Goal: Task Accomplishment & Management: Complete application form

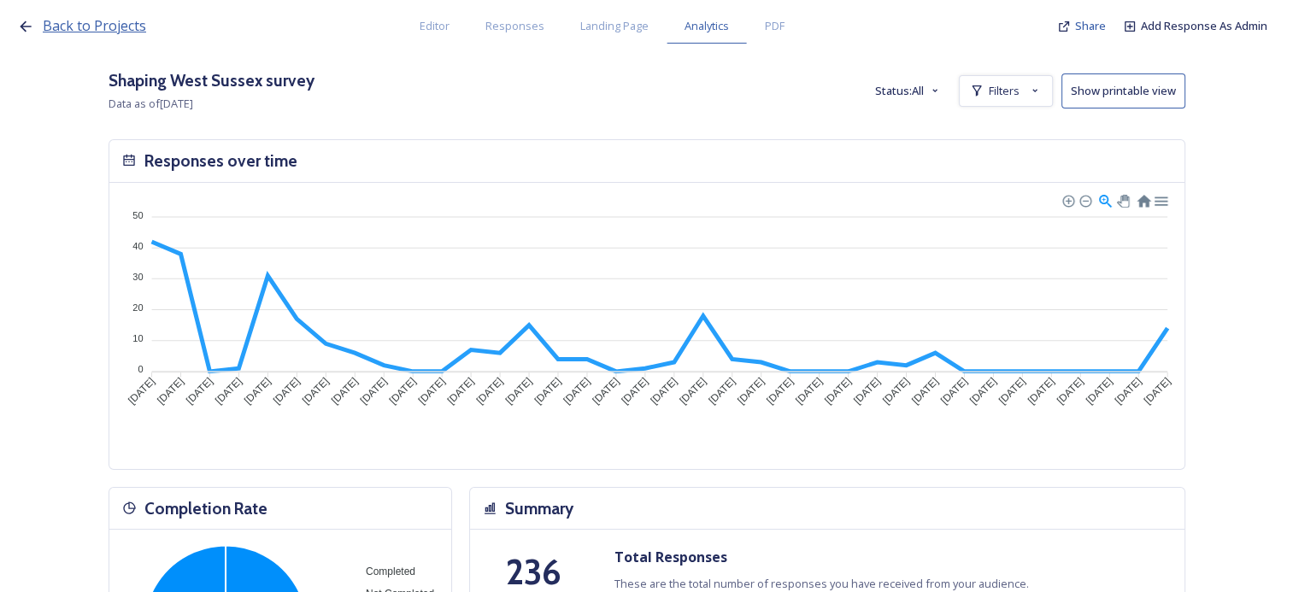
click at [71, 31] on span "Back to Projects" at bounding box center [94, 25] width 103 height 19
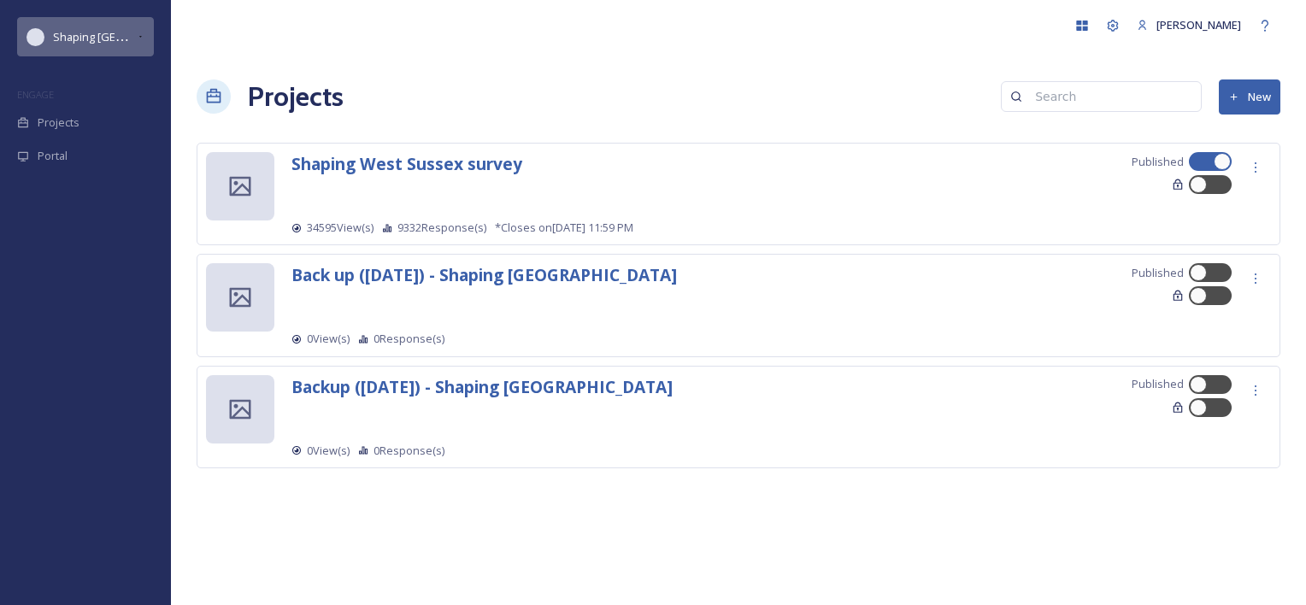
click at [92, 31] on span "Shaping [GEOGRAPHIC_DATA]" at bounding box center [129, 36] width 153 height 16
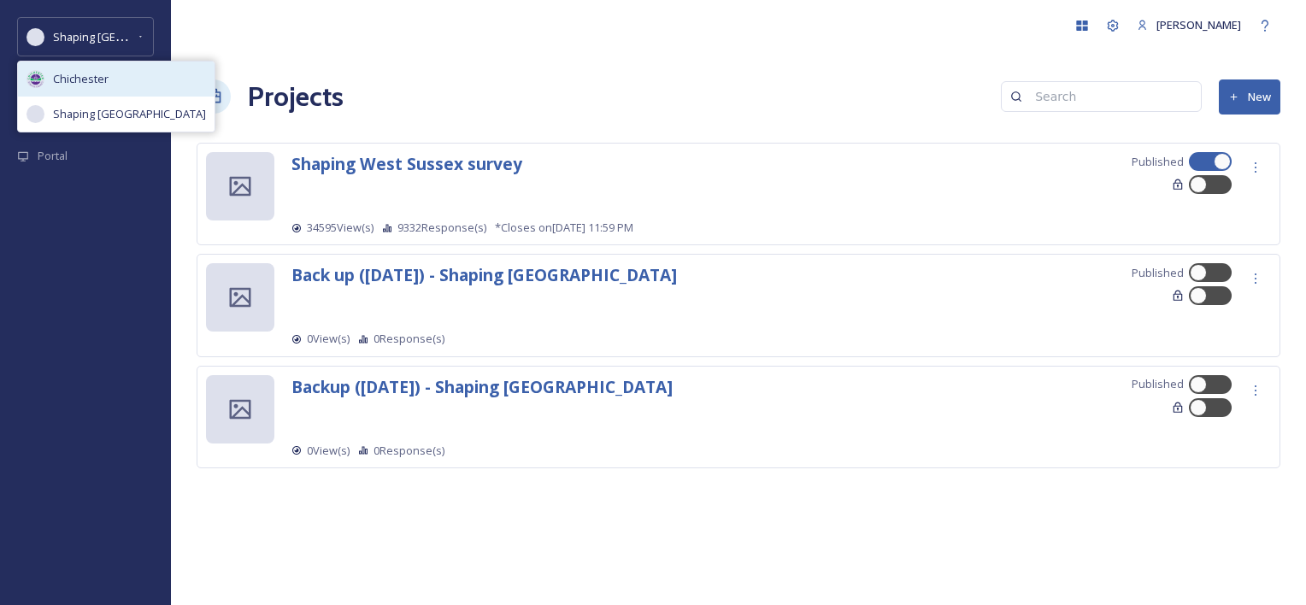
click at [88, 75] on span "Chichester" at bounding box center [81, 79] width 56 height 16
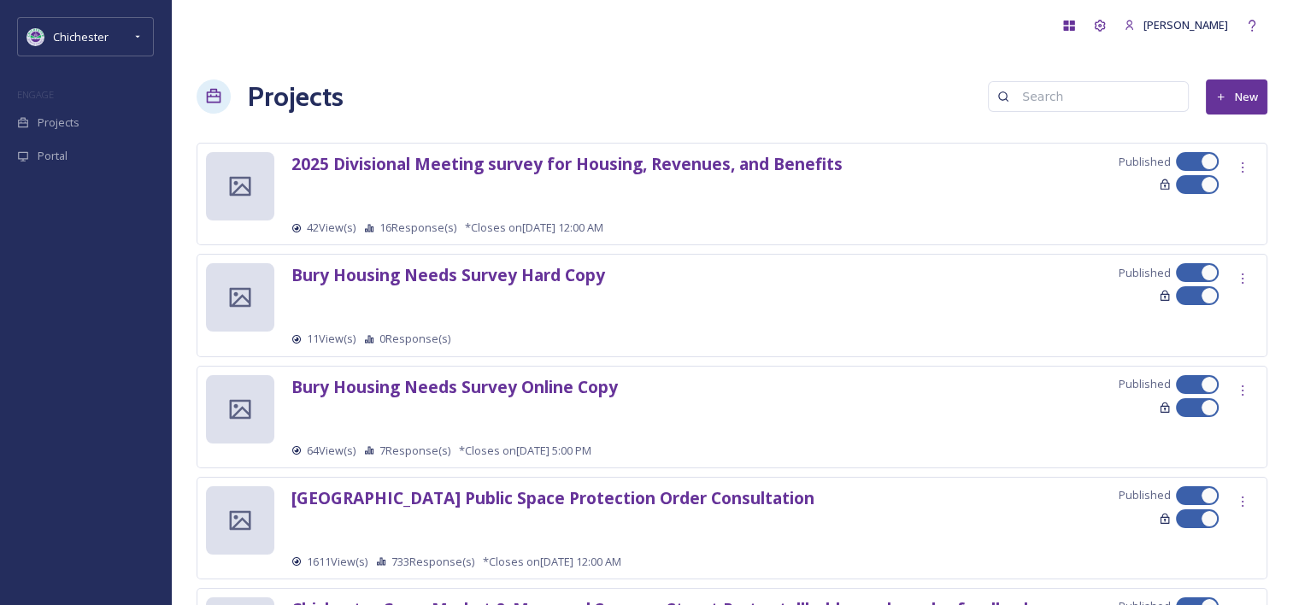
click at [1219, 98] on icon at bounding box center [1220, 96] width 11 height 11
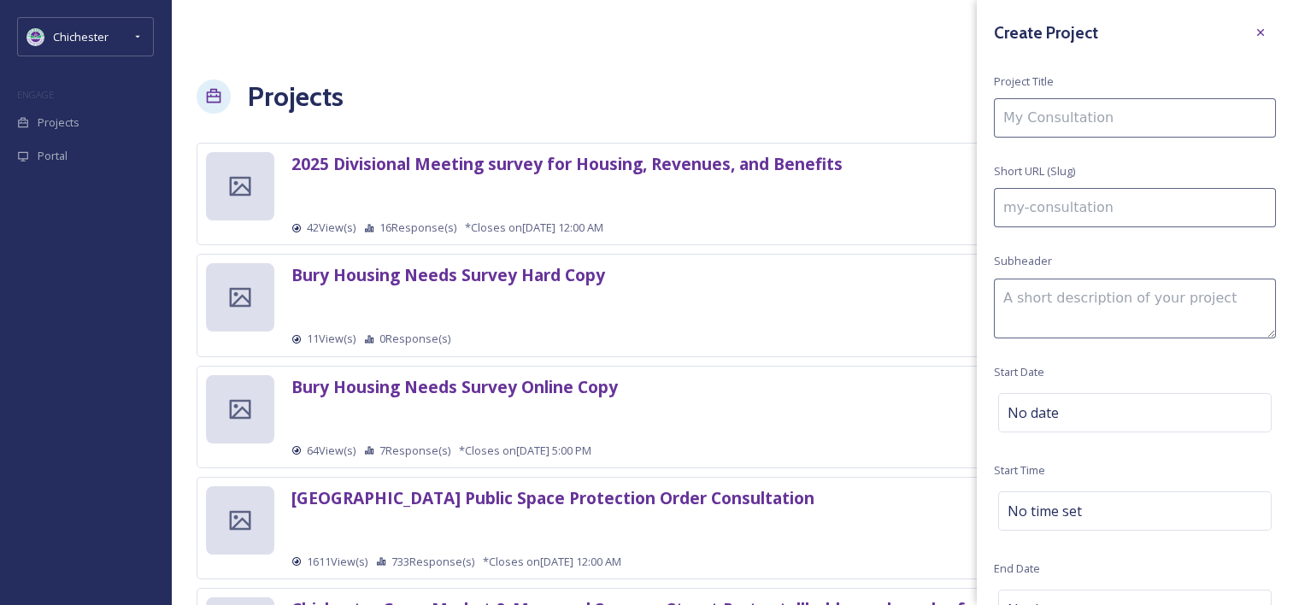
click at [1126, 121] on input at bounding box center [1135, 117] width 282 height 39
type input "T"
type input "t"
type input "Te"
type input "te"
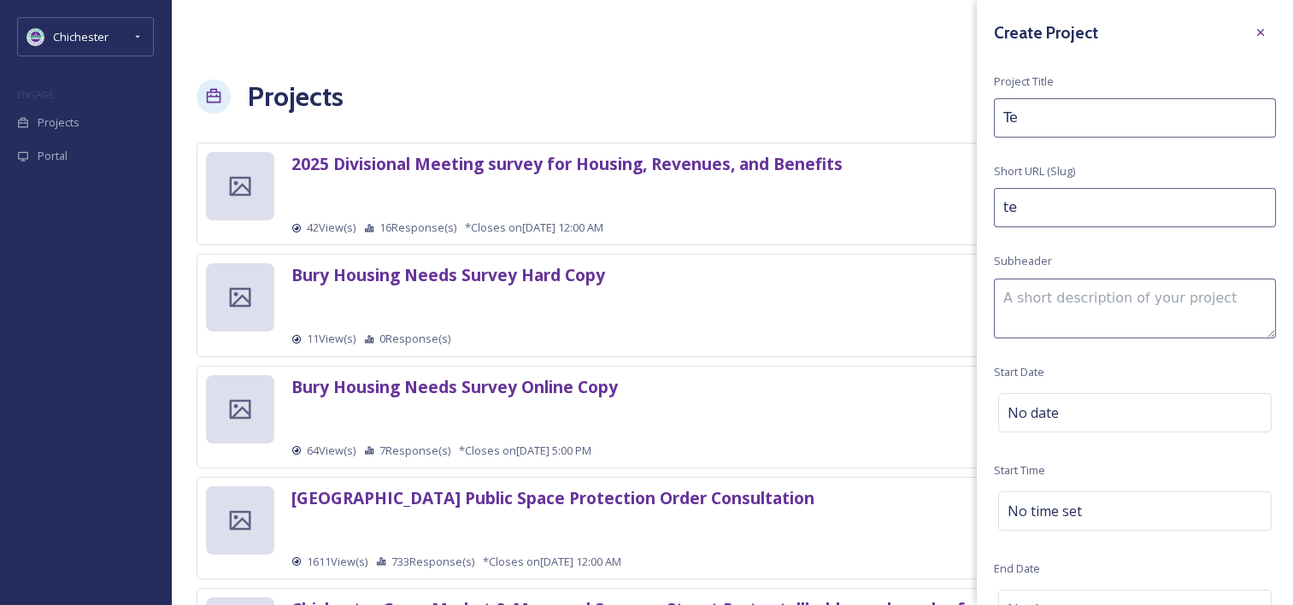
type input "Tes"
type input "tes"
type input "Test"
type input "test"
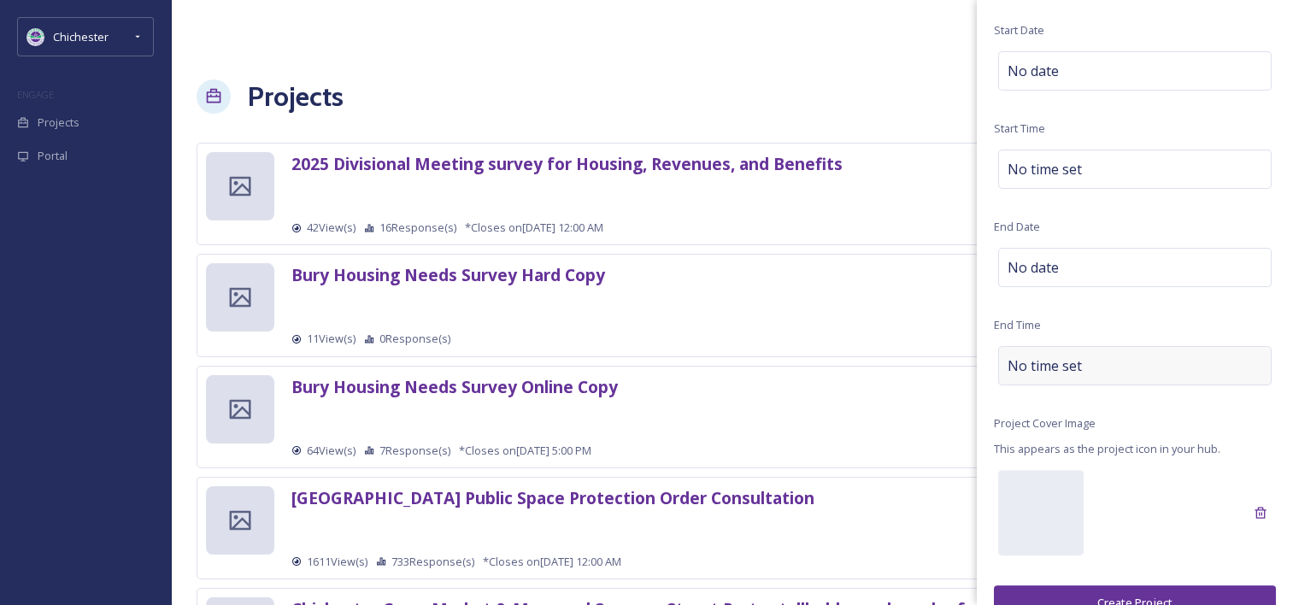
scroll to position [372, 0]
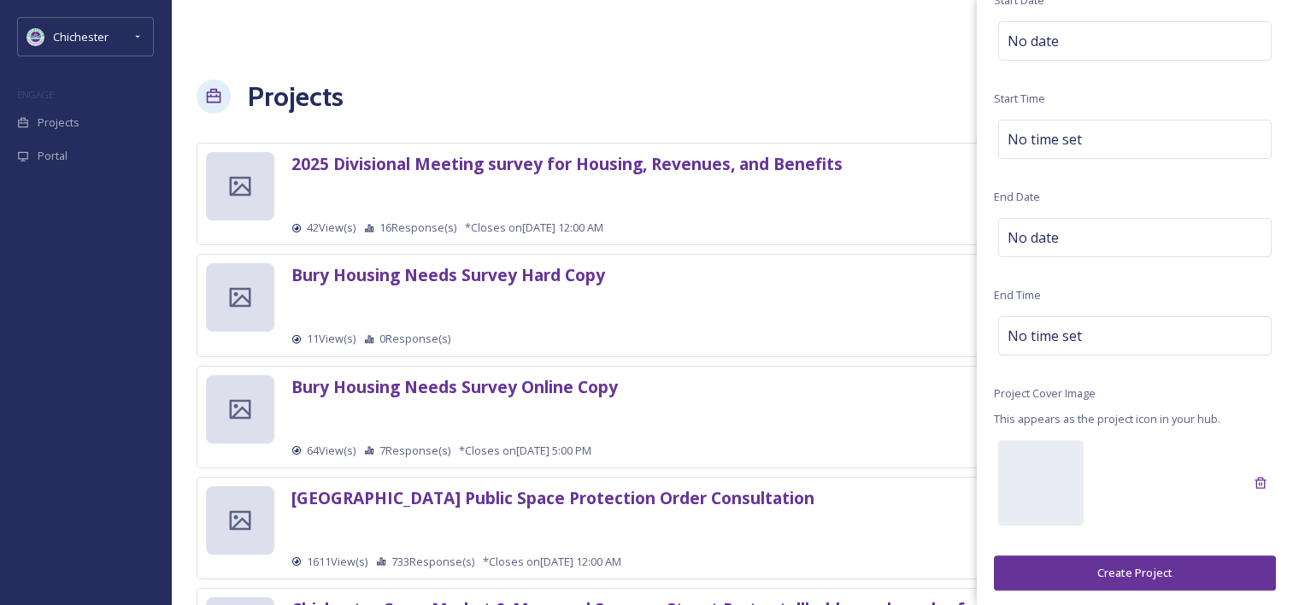
type input "Test"
click at [1152, 571] on button "Create Project" at bounding box center [1135, 572] width 282 height 35
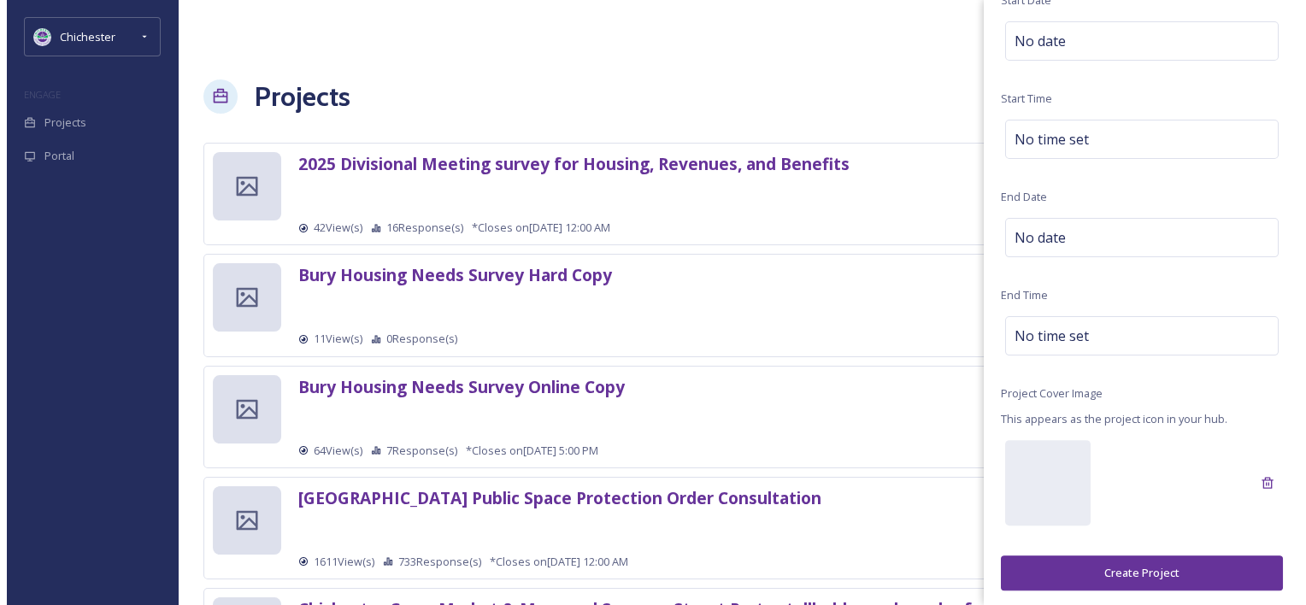
scroll to position [371, 0]
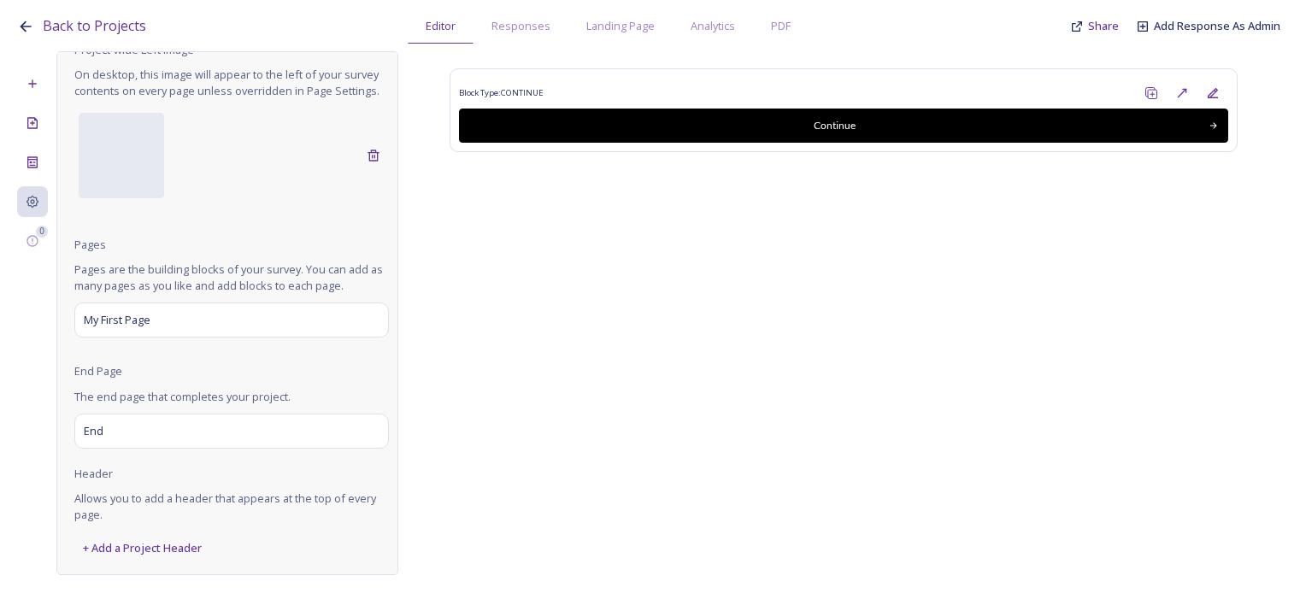
scroll to position [89, 0]
click at [148, 553] on div "+ Add a Project Header" at bounding box center [142, 548] width 136 height 33
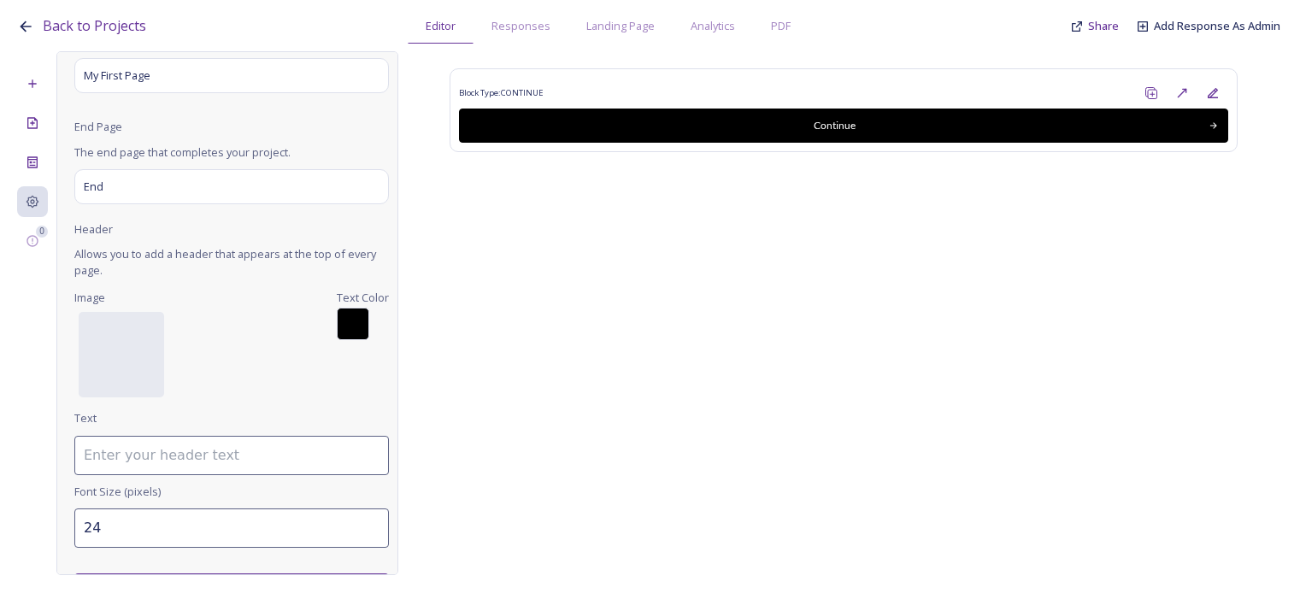
scroll to position [419, 0]
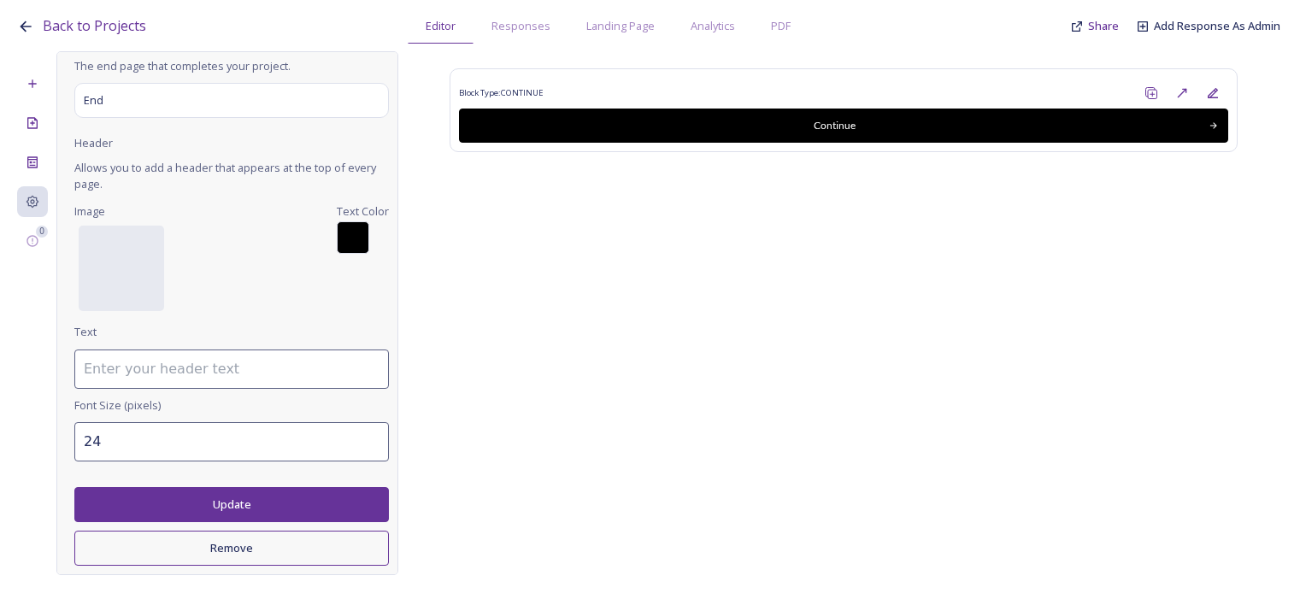
click at [160, 367] on input at bounding box center [231, 369] width 314 height 39
type input "Test"
click at [241, 506] on button "Update" at bounding box center [231, 504] width 314 height 35
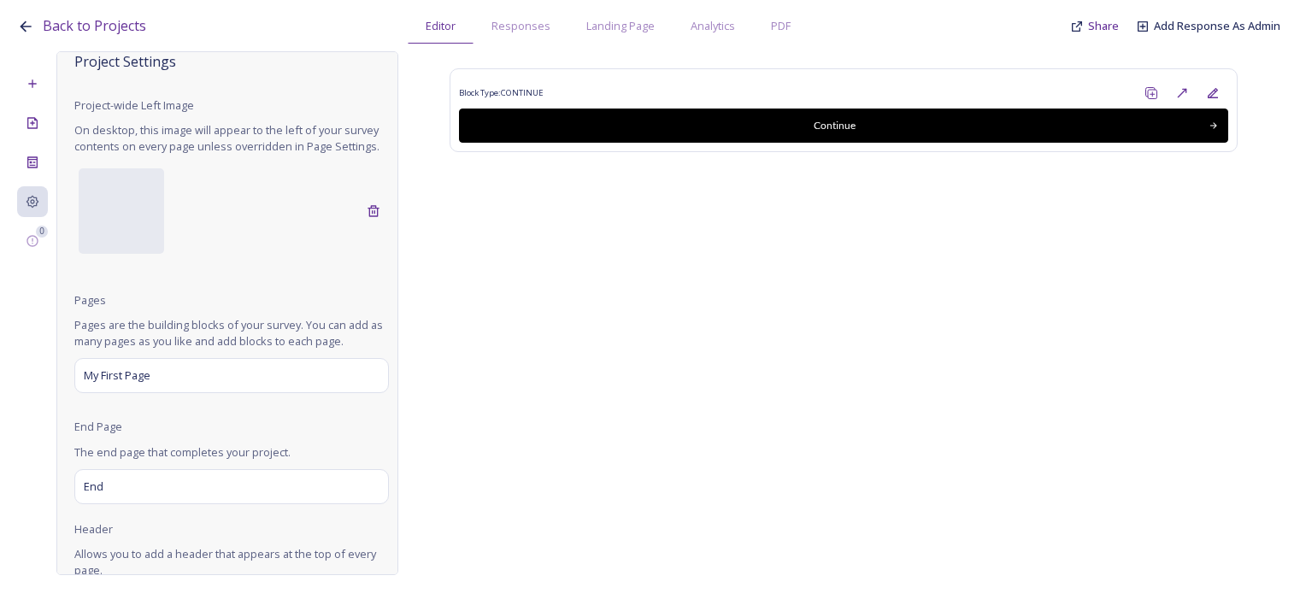
scroll to position [0, 0]
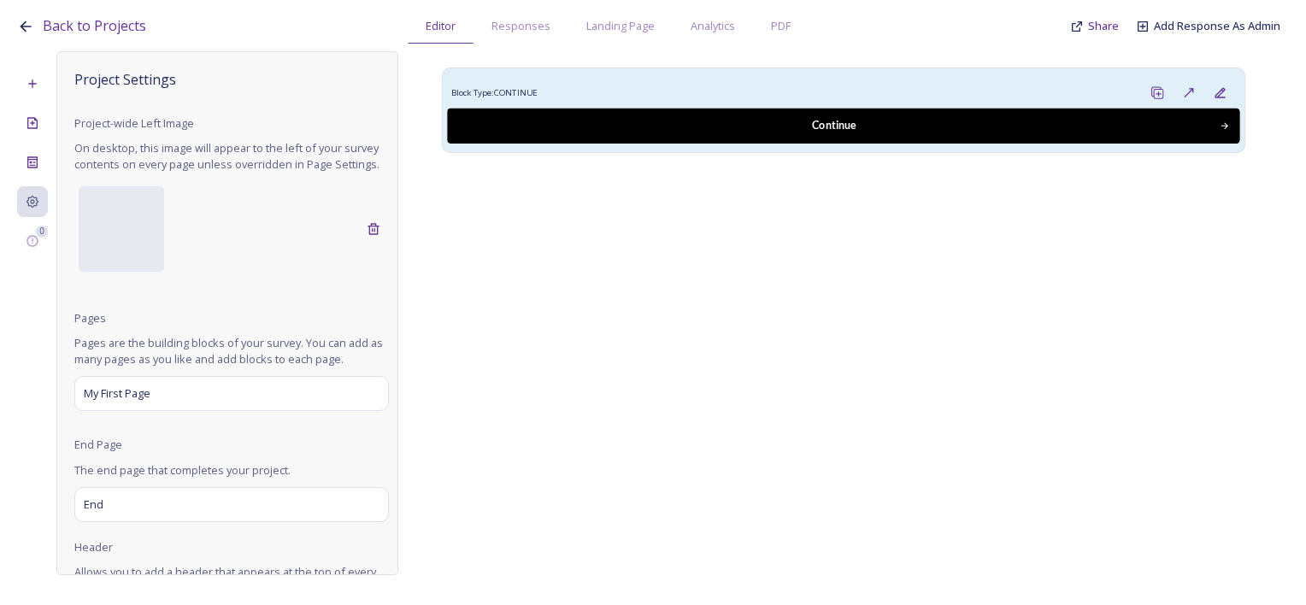
click at [580, 114] on button "Continue" at bounding box center [843, 126] width 792 height 35
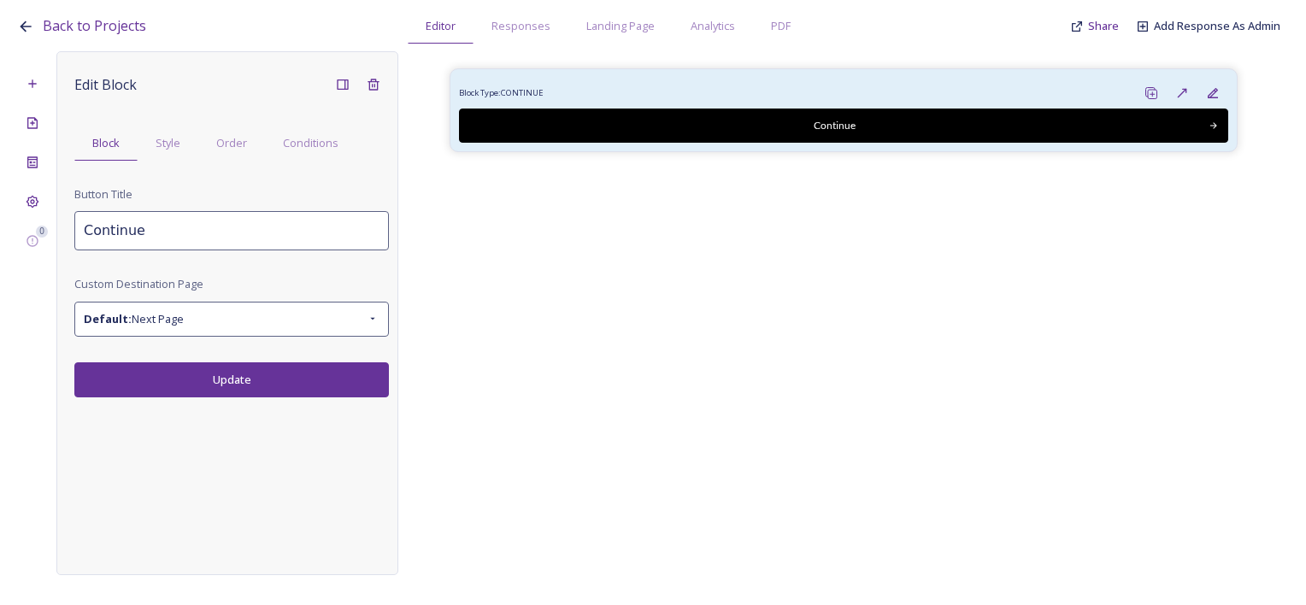
click at [527, 201] on div "Block Type: CONTINUE Continue" at bounding box center [843, 300] width 890 height 498
click at [34, 89] on icon at bounding box center [33, 84] width 14 height 14
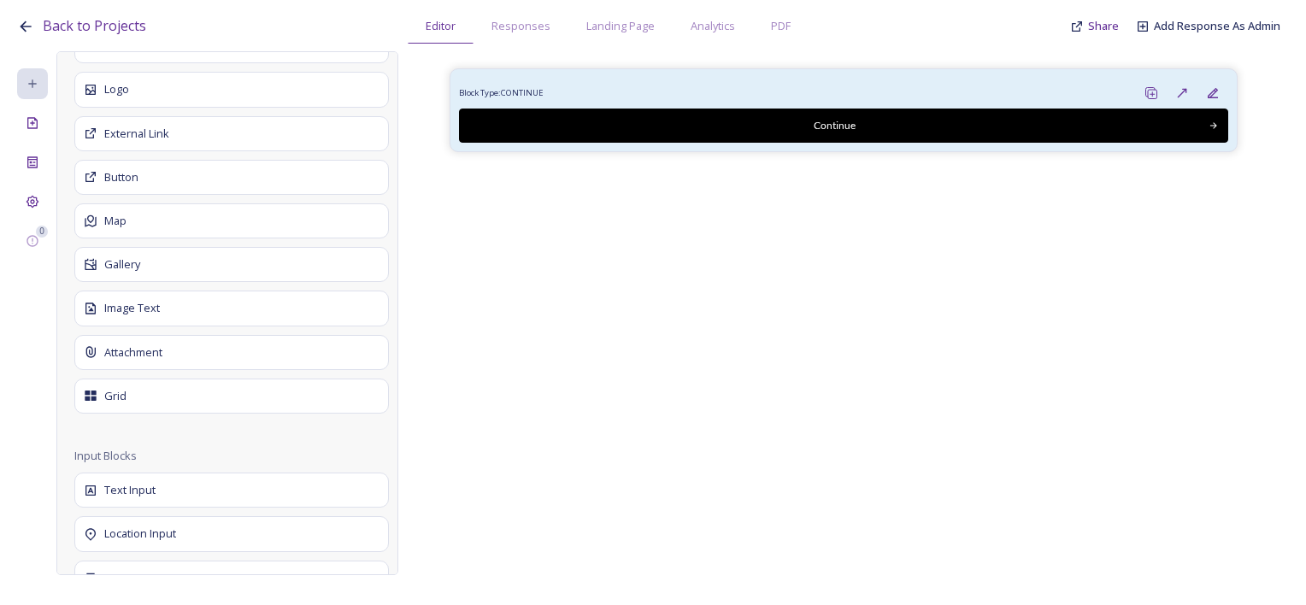
scroll to position [85, 0]
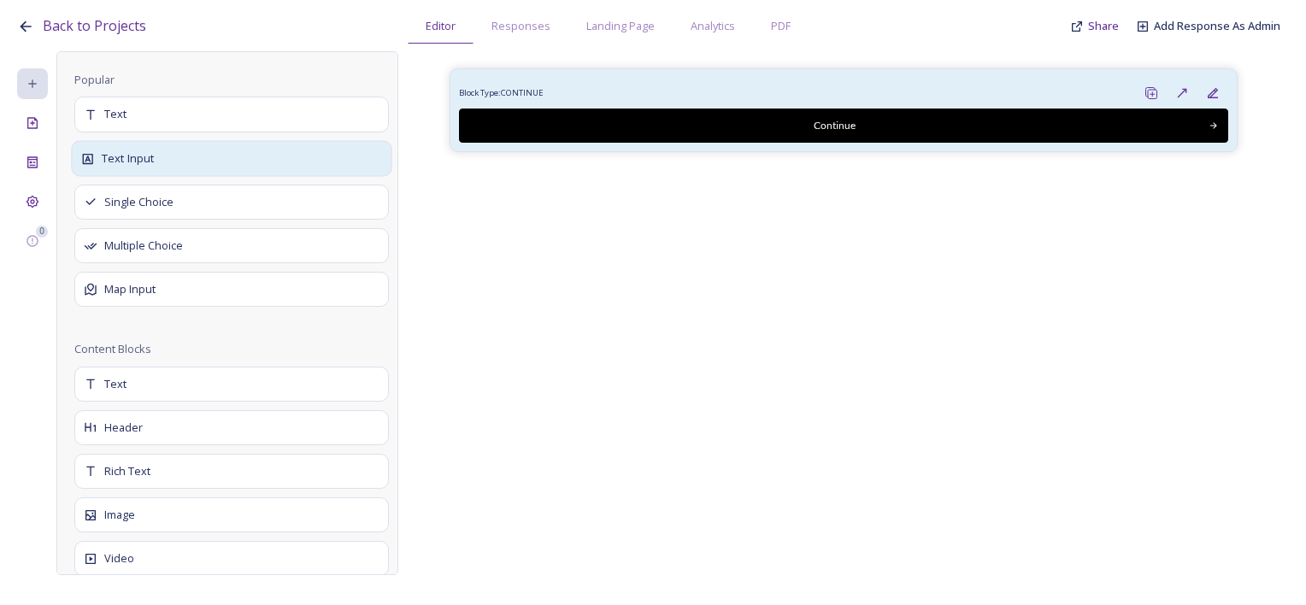
click at [178, 167] on div "Text Input" at bounding box center [231, 158] width 320 height 36
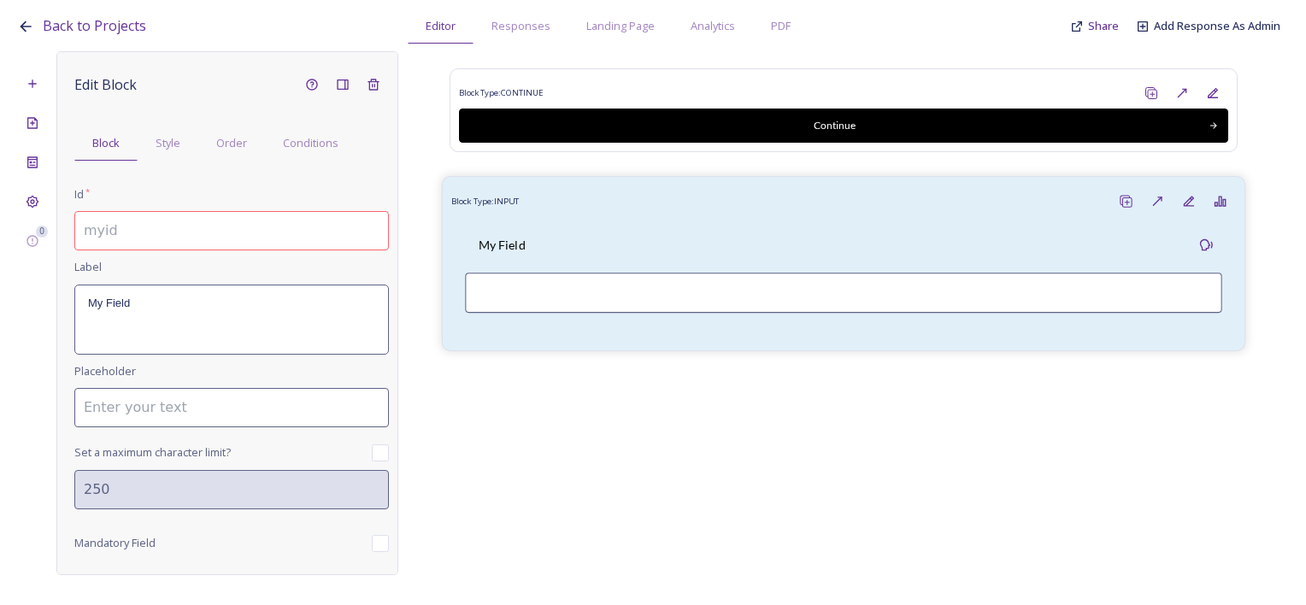
click at [656, 280] on input at bounding box center [843, 293] width 756 height 40
paste input "<table> <tr> <th>Company</th> <th>Contact</th> <th>Country</th> </tr> <tr> <td>…"
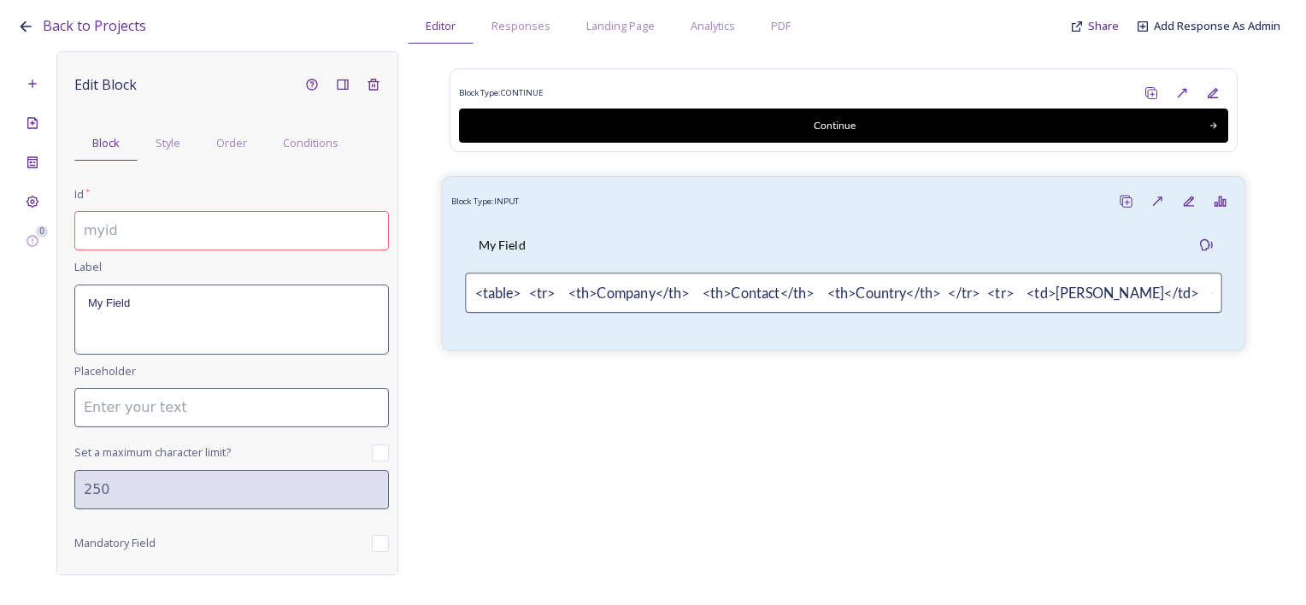
scroll to position [0, 996]
type input "<table> <tr> <th>Company</th> <th>Contact</th> <th>Country</th> </tr> <tr> <td>…"
click at [1012, 341] on div "Block Type: INPUT My Field <table> <tr> <th>Company</th> <th>Contact</th> <th>C…" at bounding box center [843, 263] width 803 height 175
click at [181, 308] on p "My Field" at bounding box center [231, 303] width 287 height 15
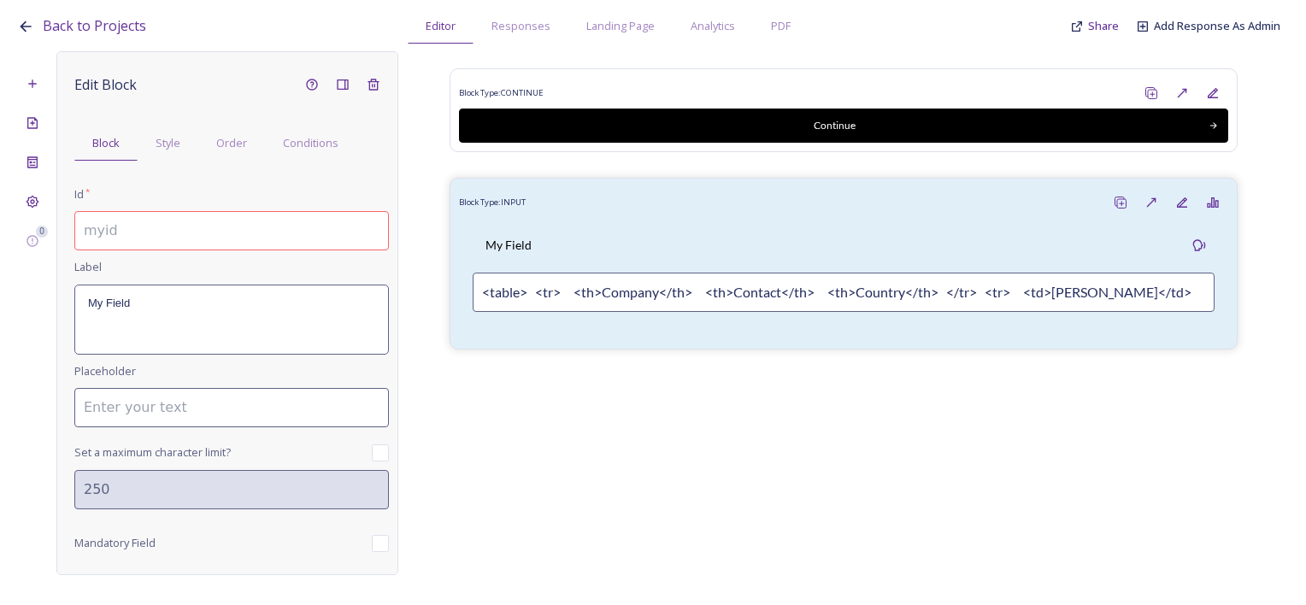
click at [187, 236] on input at bounding box center [231, 230] width 314 height 39
click at [277, 414] on input at bounding box center [231, 407] width 314 height 39
click at [615, 34] on div "Landing Page" at bounding box center [620, 26] width 104 height 35
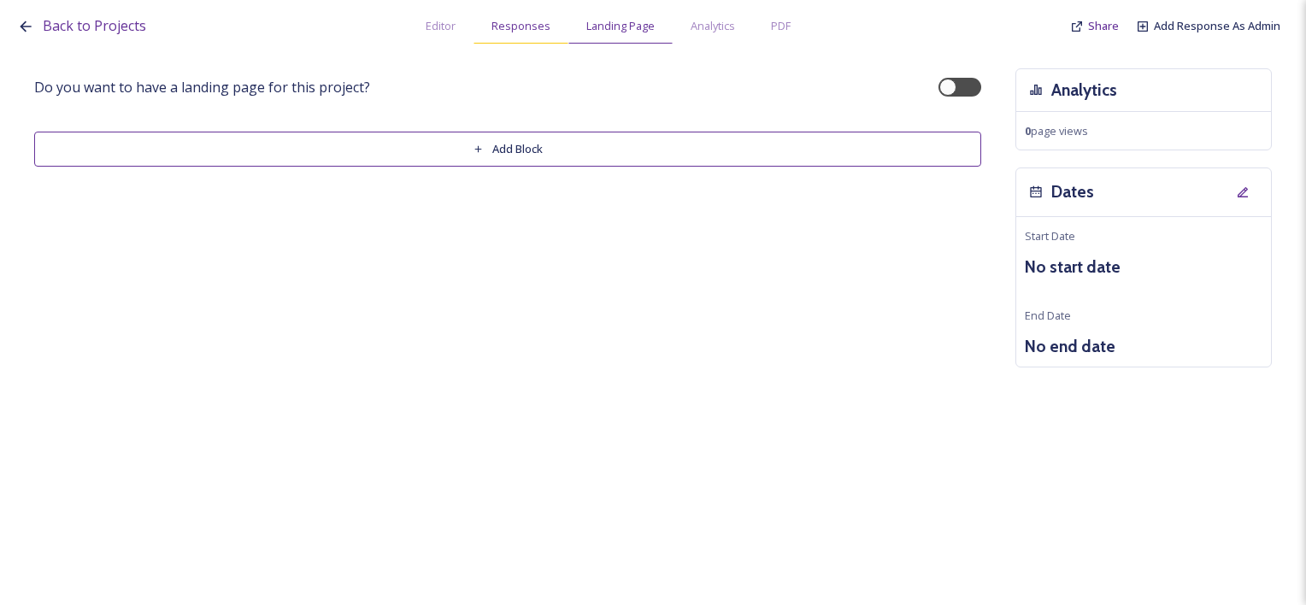
click at [528, 22] on span "Responses" at bounding box center [520, 26] width 59 height 16
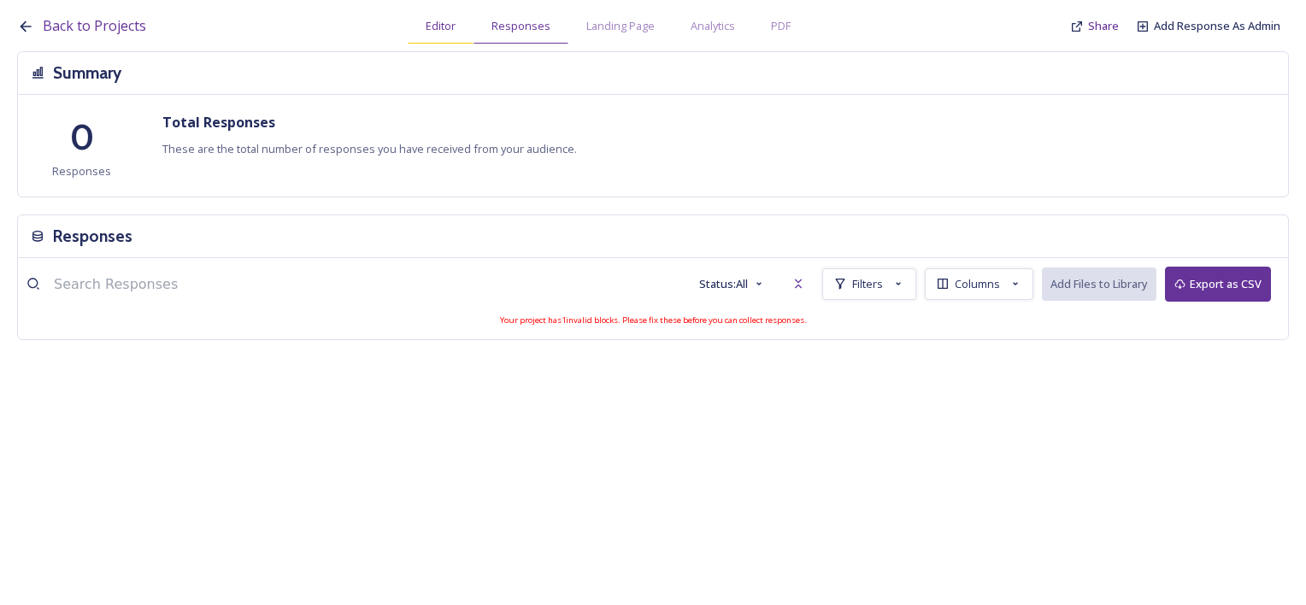
click at [447, 30] on span "Editor" at bounding box center [441, 26] width 30 height 16
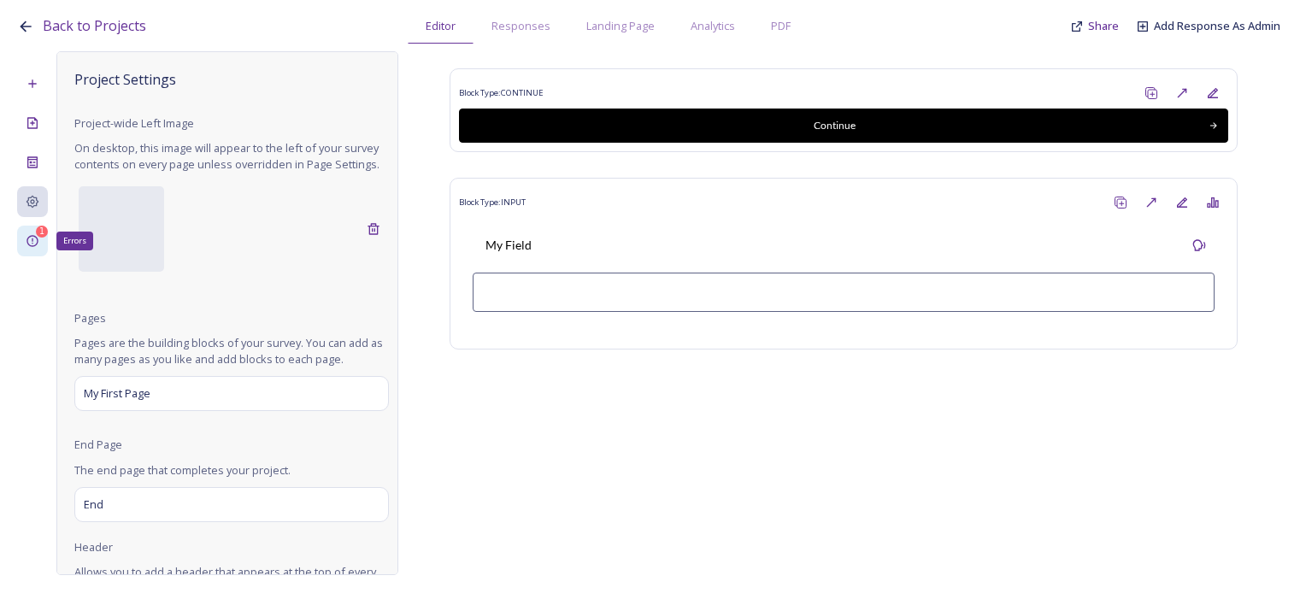
click at [30, 241] on icon at bounding box center [33, 241] width 14 height 14
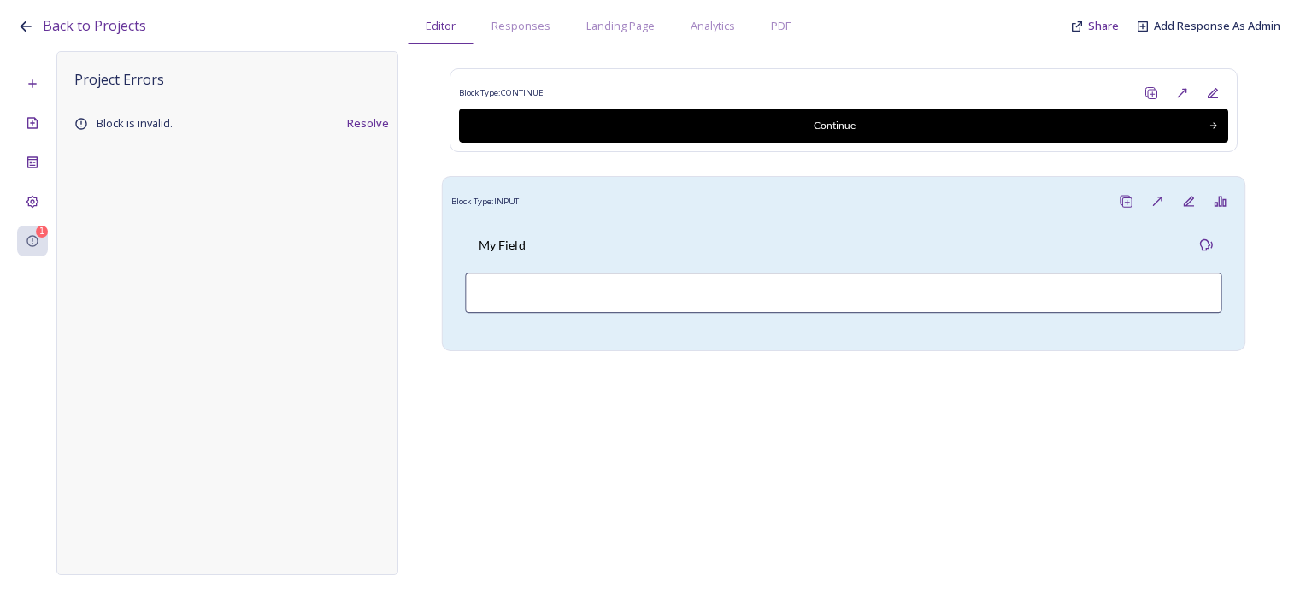
click at [540, 304] on input at bounding box center [843, 293] width 756 height 40
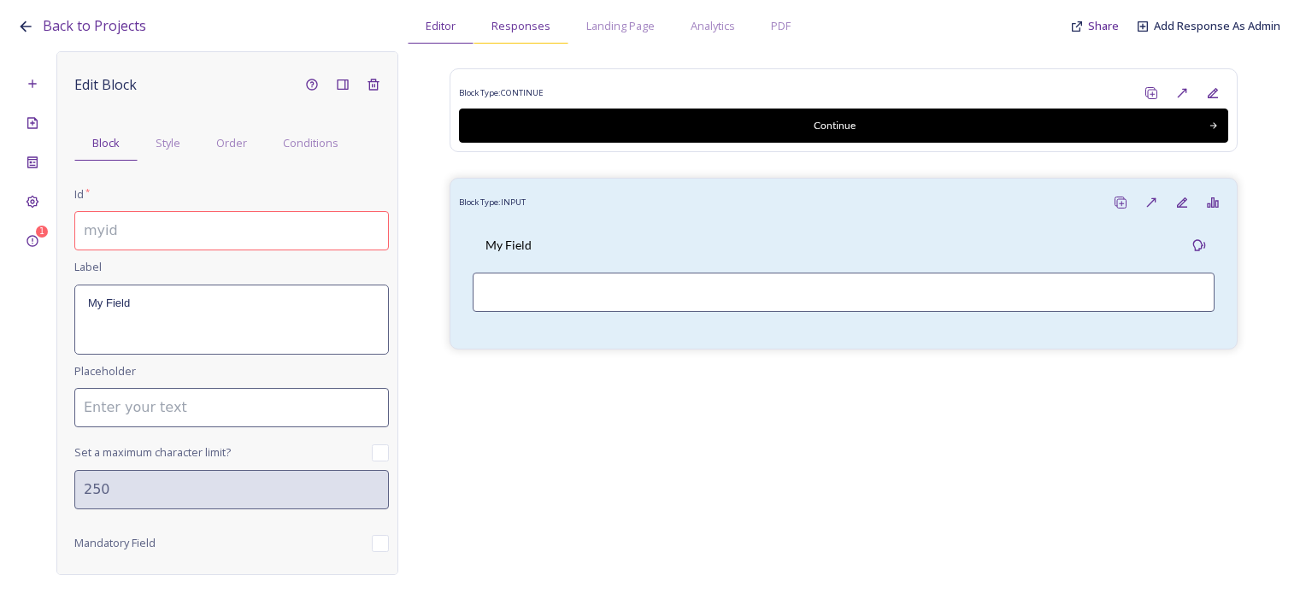
click at [537, 20] on span "Responses" at bounding box center [520, 26] width 59 height 16
